Goal: Use online tool/utility

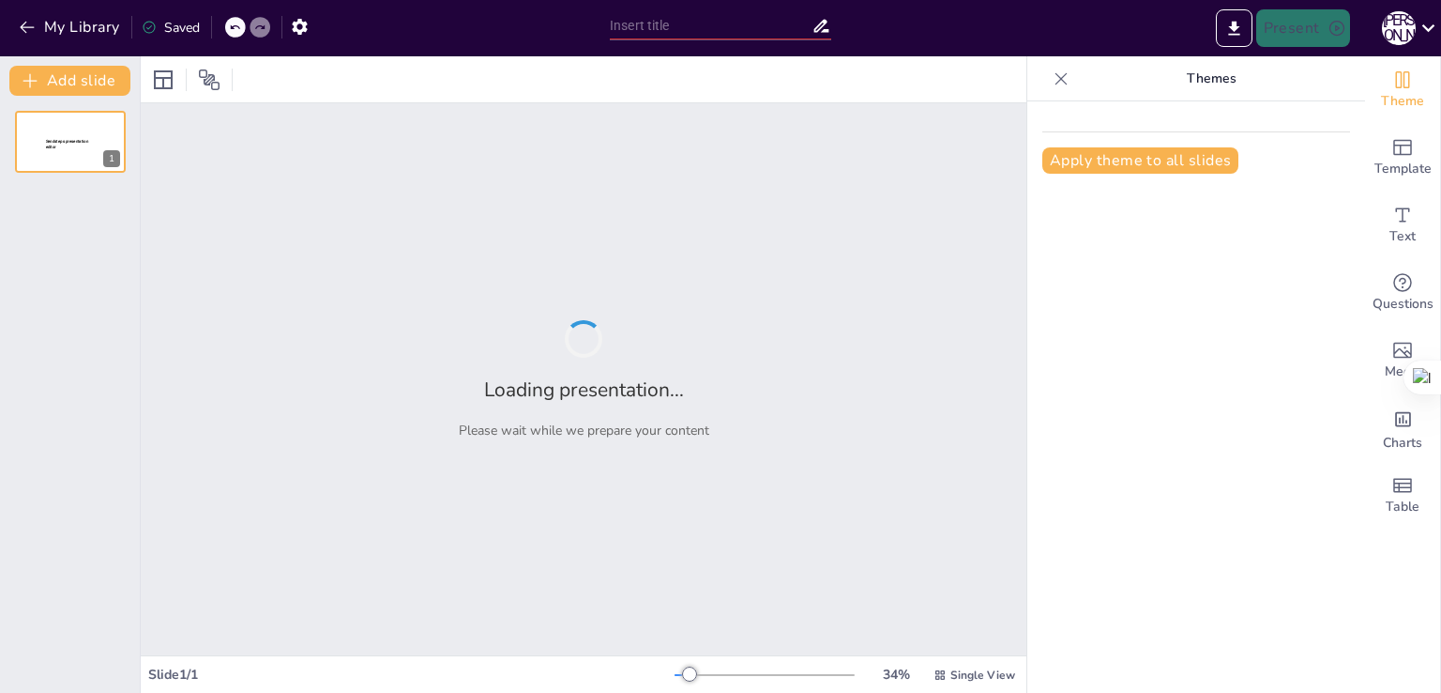
type input "Постійна база ГО 'Сольва-Мультиспорт': нові можливості для молоді"
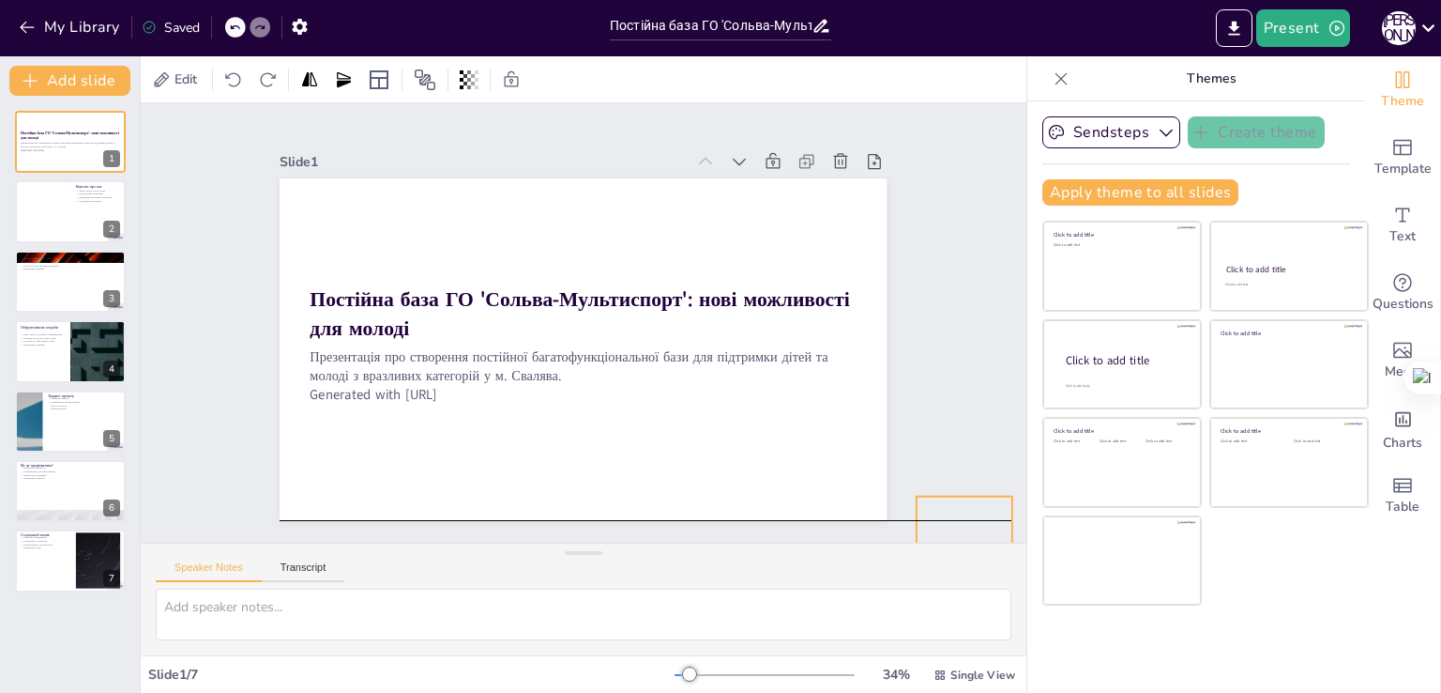
drag, startPoint x: 813, startPoint y: 474, endPoint x: 946, endPoint y: 504, distance: 136.6
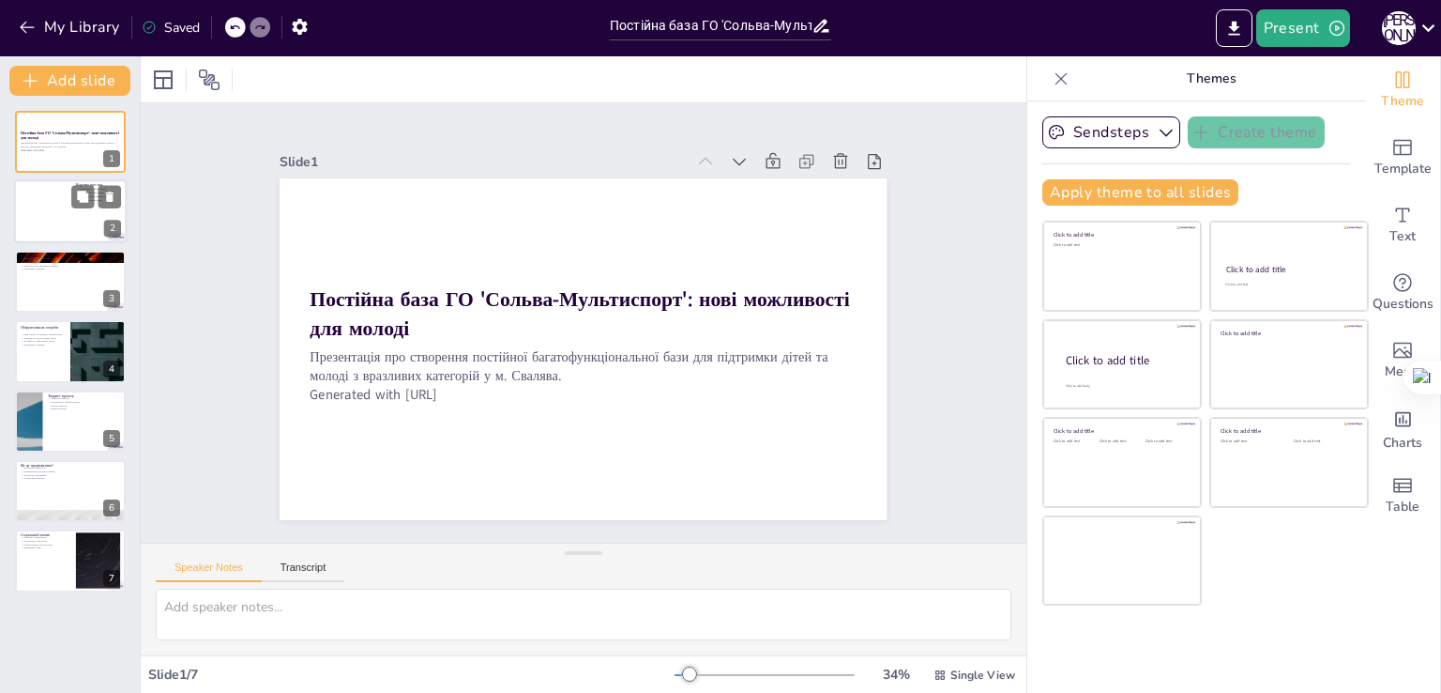
click at [86, 232] on div at bounding box center [70, 212] width 113 height 64
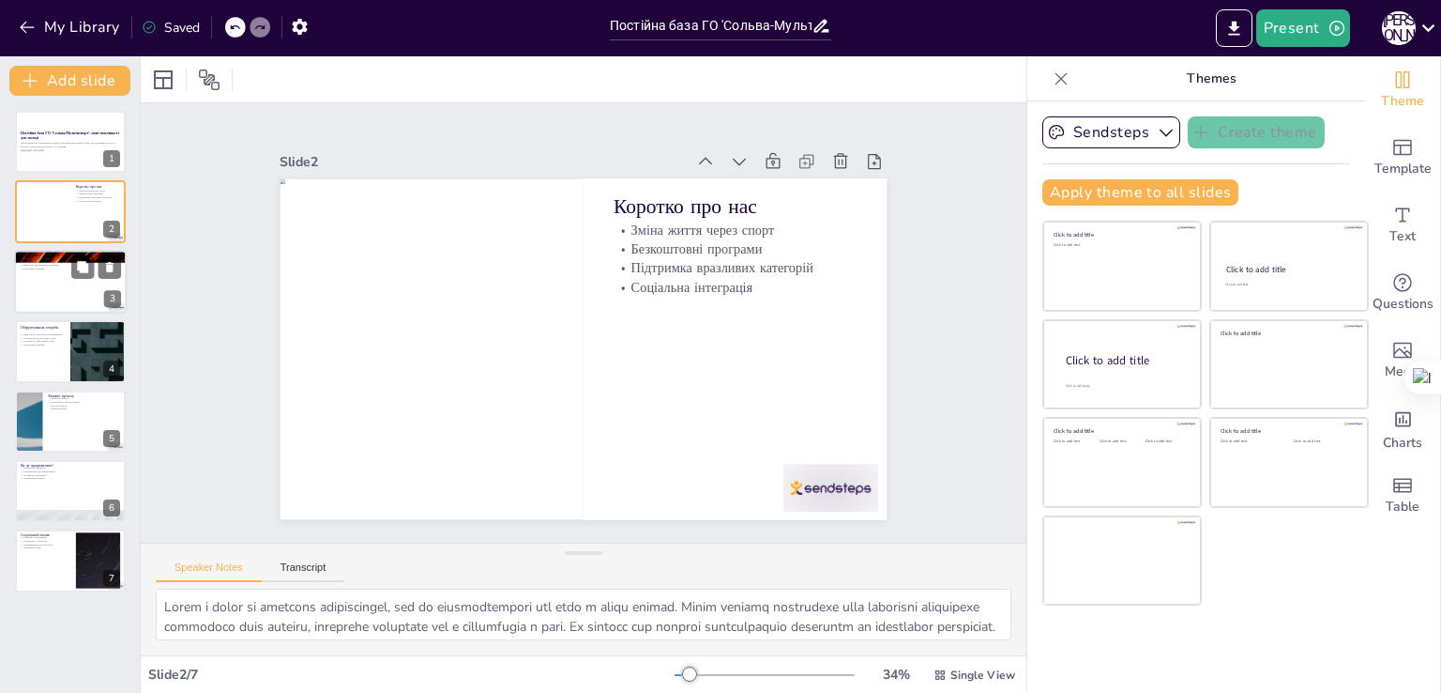
click at [79, 302] on div at bounding box center [70, 282] width 113 height 64
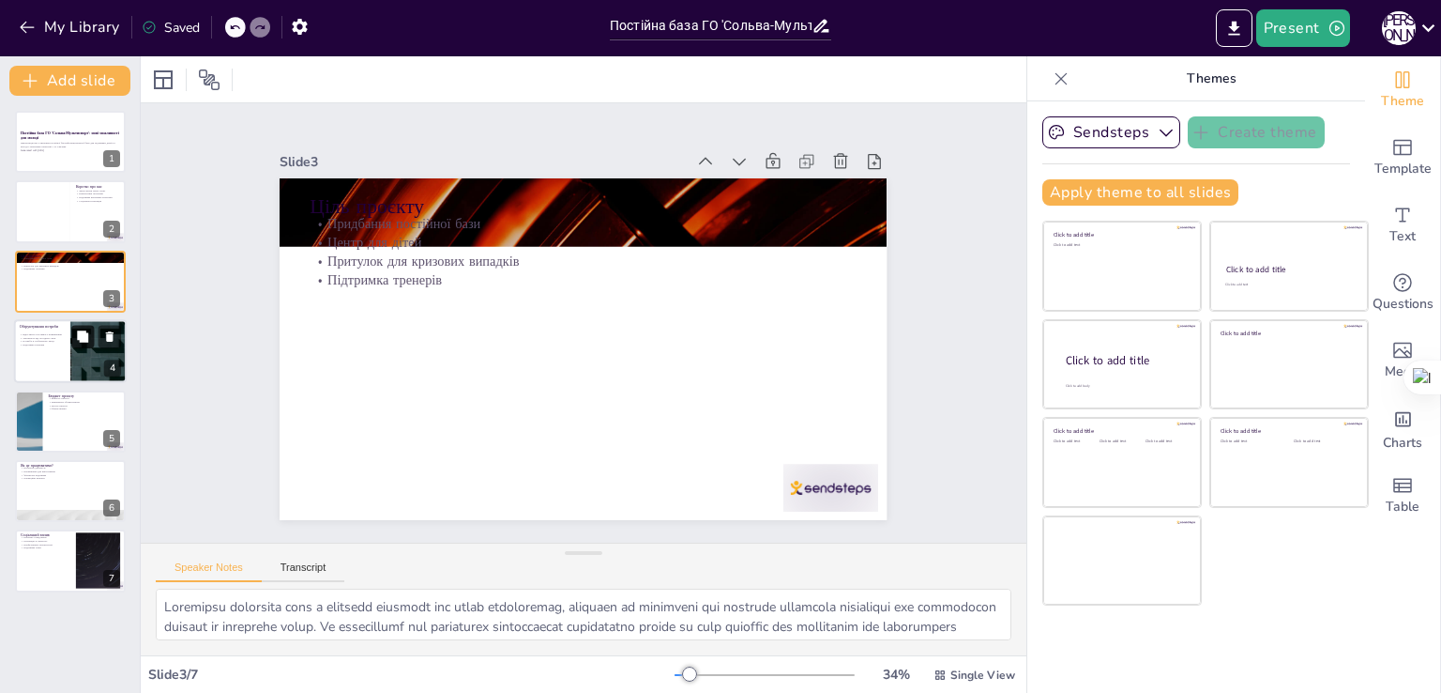
click at [72, 328] on button at bounding box center [82, 337] width 23 height 23
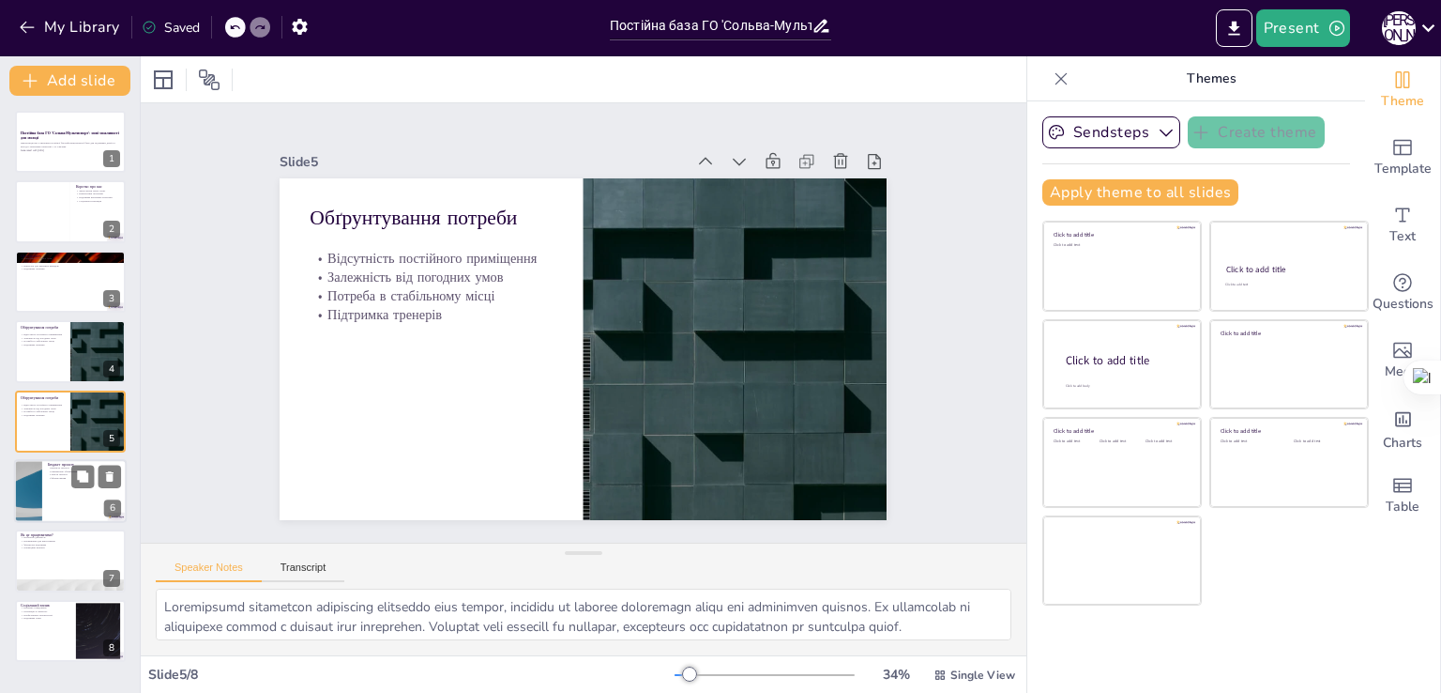
click at [60, 463] on p "Бюджет проєкту" at bounding box center [84, 465] width 73 height 6
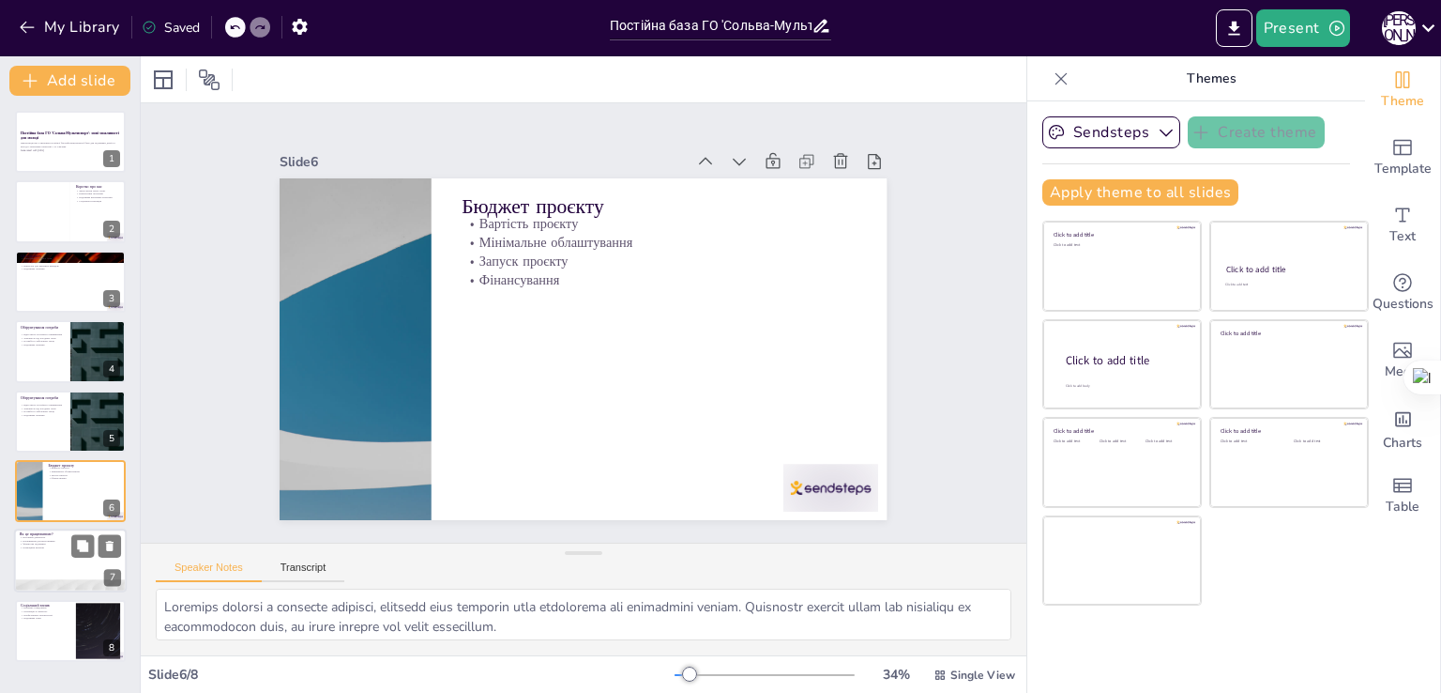
click at [50, 542] on p "Фінансова підтримка" at bounding box center [70, 544] width 101 height 4
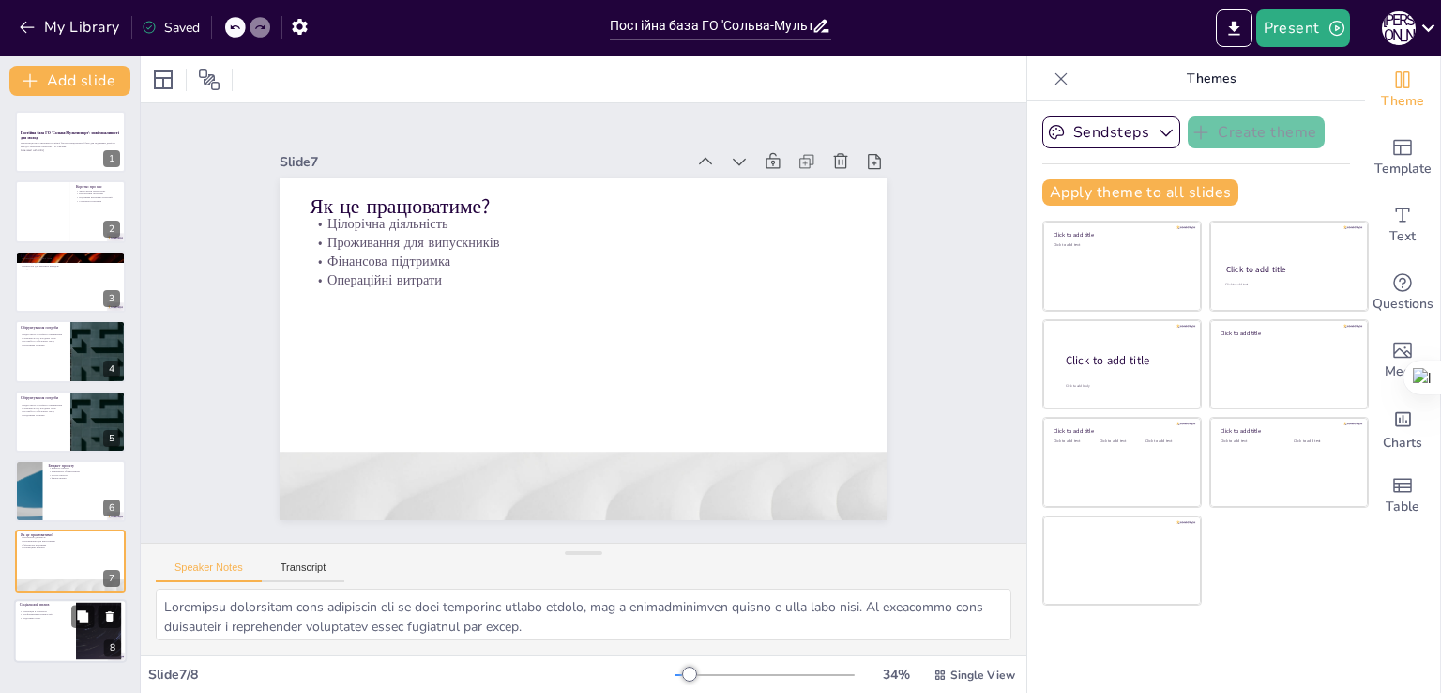
click at [57, 614] on p "Профілактика залежностей" at bounding box center [45, 615] width 51 height 4
type textarea "Loremipsumdo sitametcon adipiscing eli seddoe t incididuntu labor etdoloremag. …"
